Goal: Task Accomplishment & Management: Complete application form

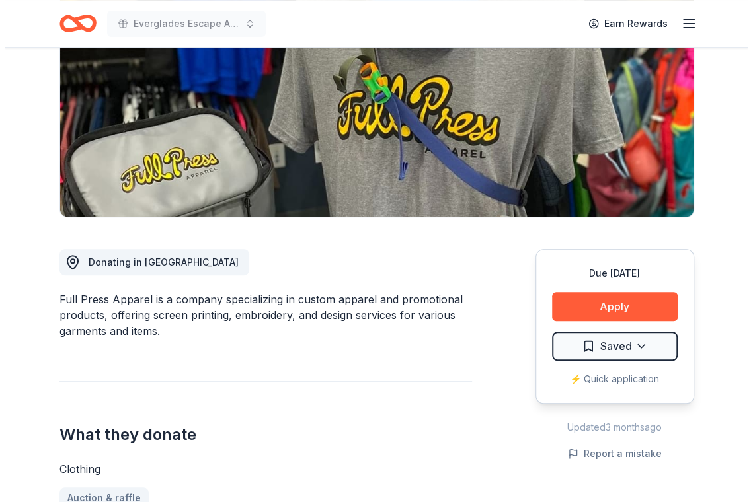
scroll to position [264, 0]
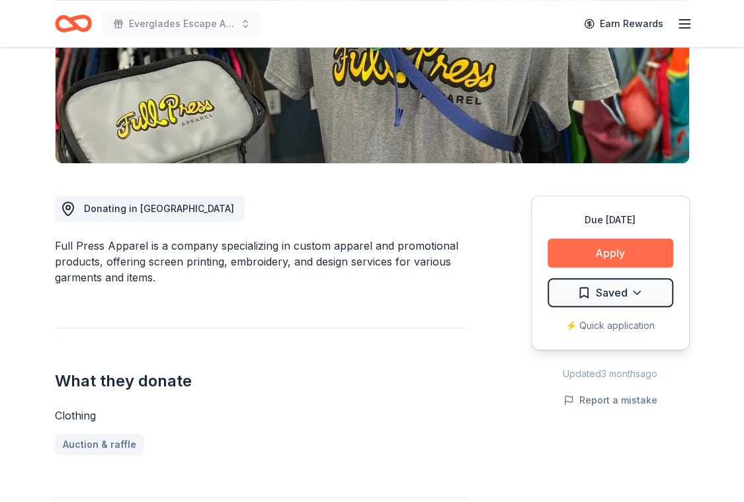
click at [607, 239] on button "Apply" at bounding box center [610, 253] width 126 height 29
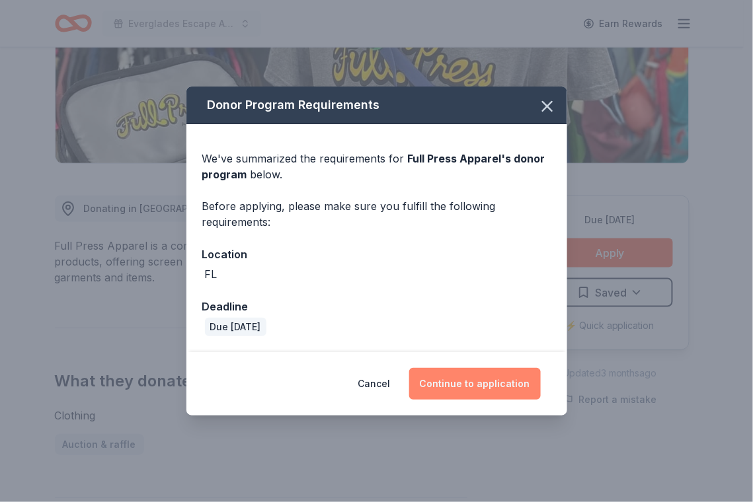
click at [471, 383] on button "Continue to application" at bounding box center [475, 384] width 132 height 32
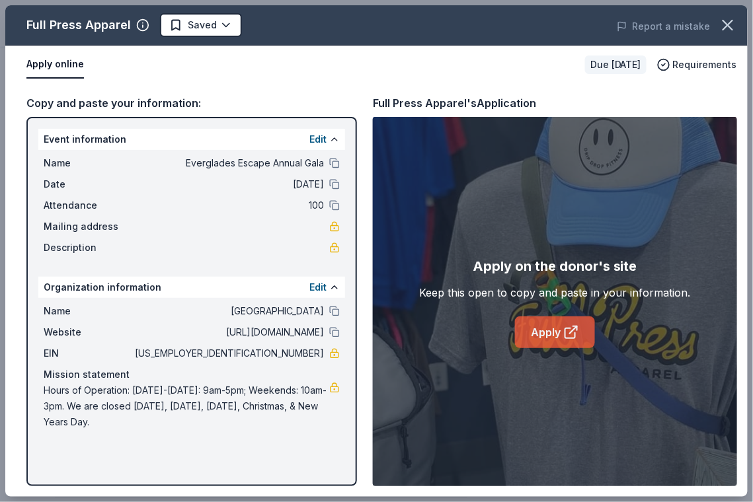
click at [547, 327] on link "Apply" at bounding box center [555, 333] width 80 height 32
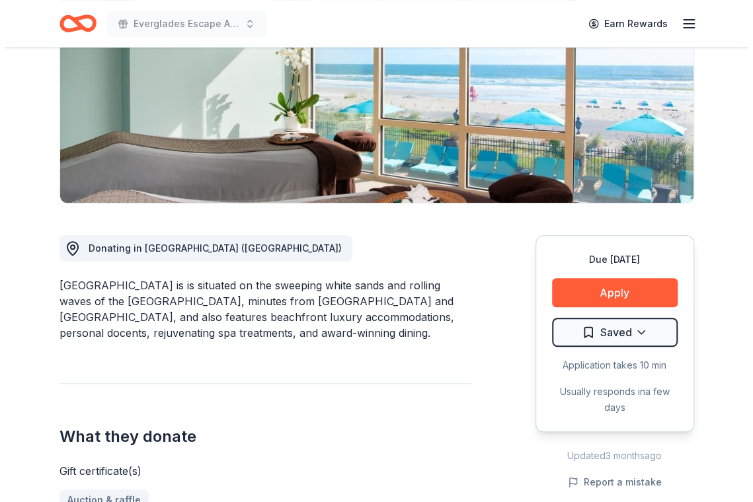
scroll to position [198, 0]
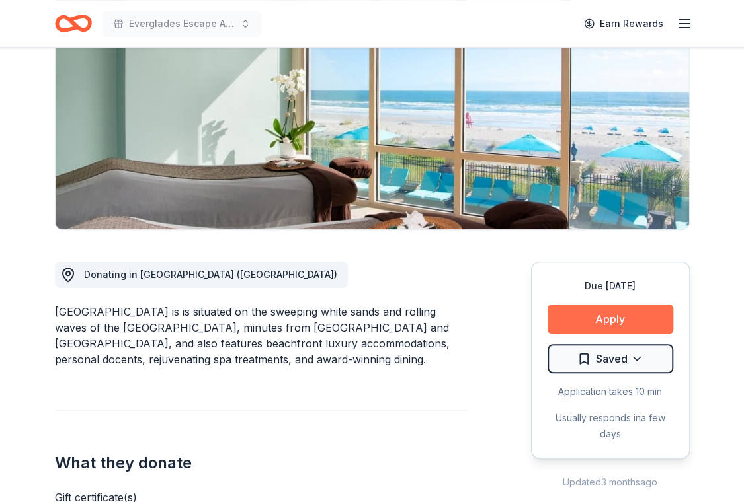
click at [608, 305] on button "Apply" at bounding box center [610, 319] width 126 height 29
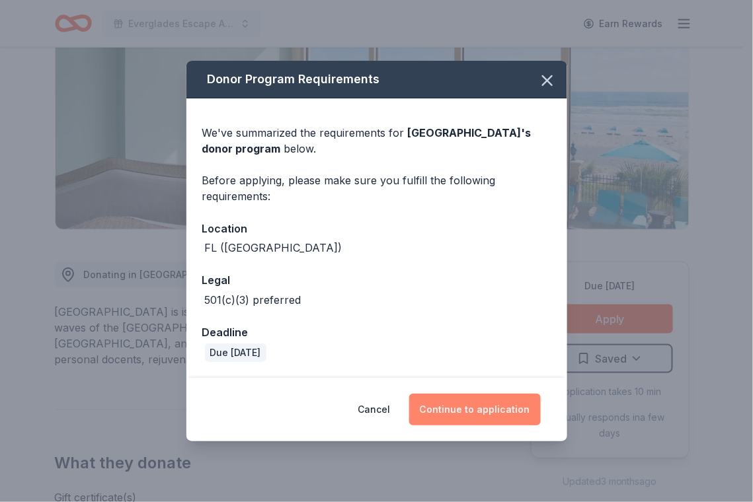
click at [498, 402] on button "Continue to application" at bounding box center [475, 410] width 132 height 32
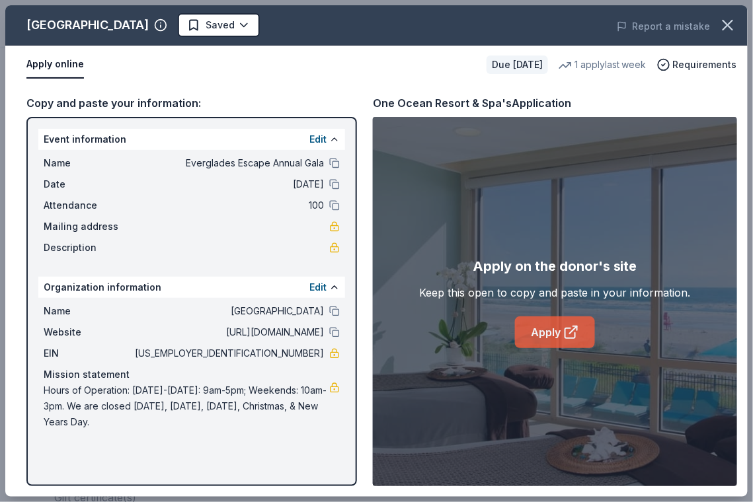
click at [551, 330] on link "Apply" at bounding box center [555, 333] width 80 height 32
